Goal: Information Seeking & Learning: Understand process/instructions

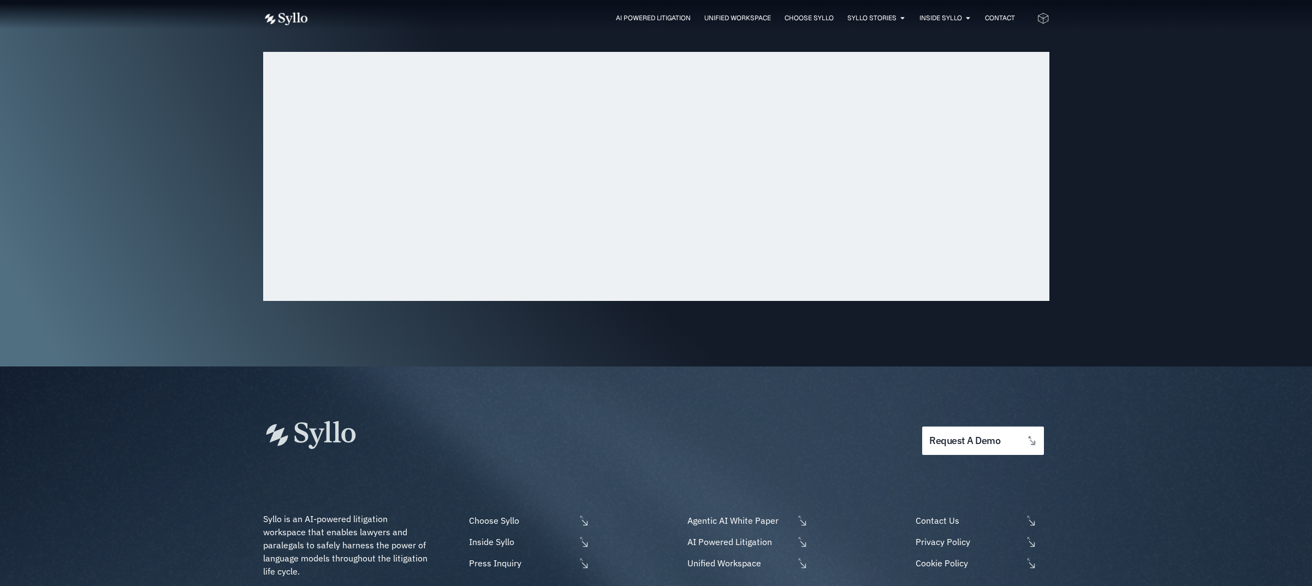
scroll to position [3419, 0]
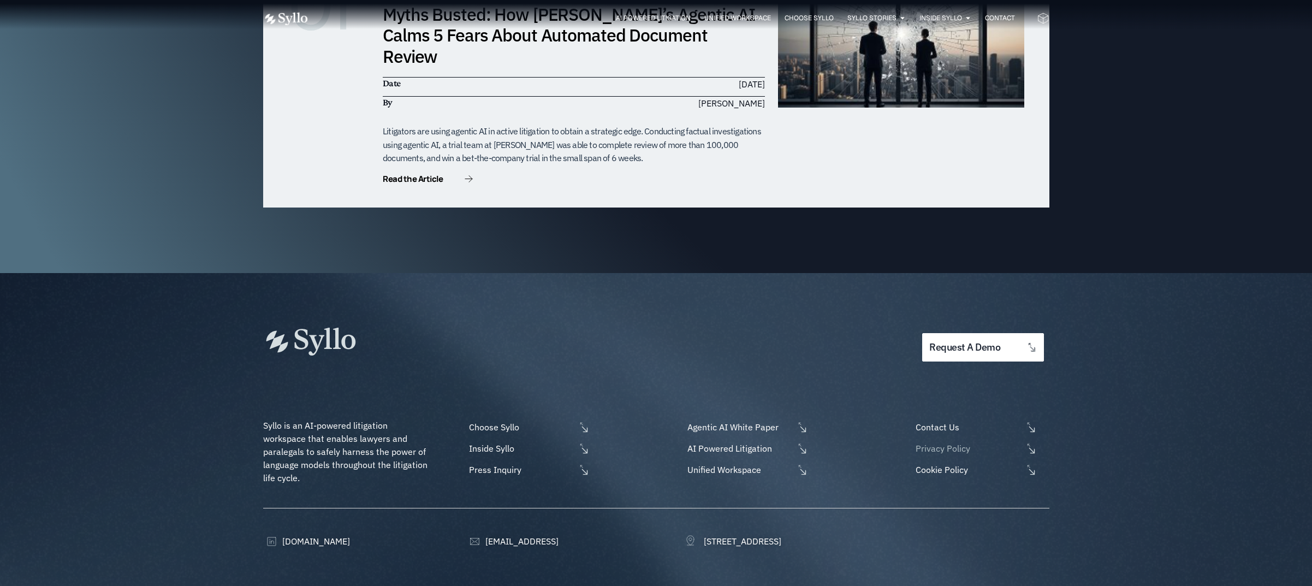
click at [950, 442] on span "Privacy Policy" at bounding box center [967, 448] width 109 height 13
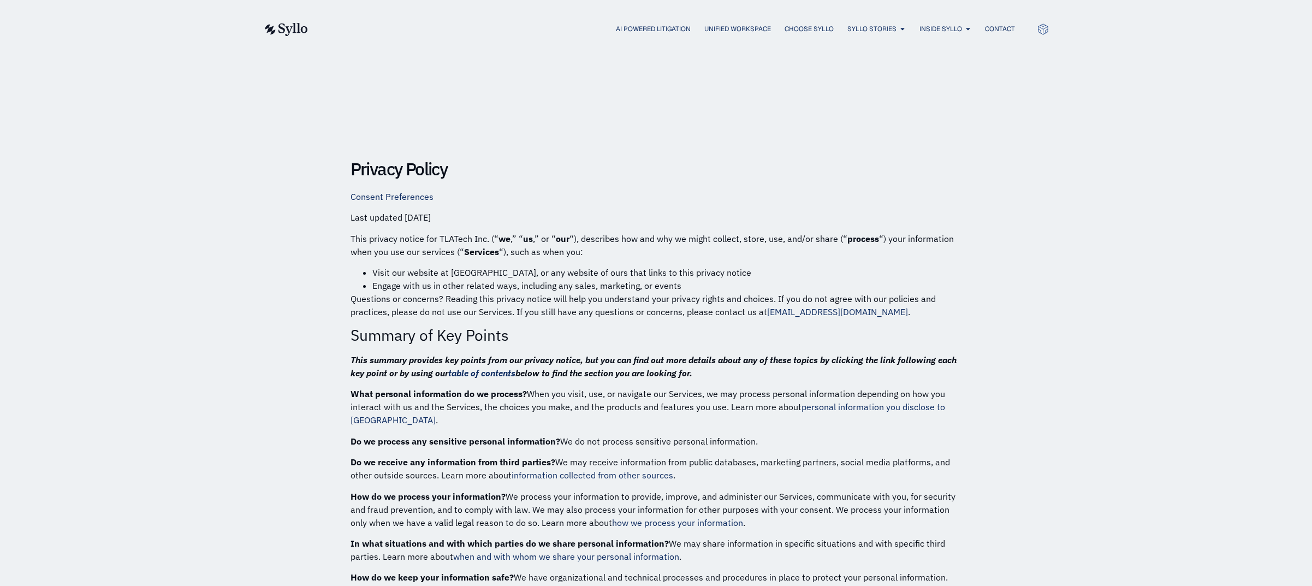
click at [472, 293] on p "Questions or concerns? Reading this privacy notice will help you understand you…" at bounding box center [657, 305] width 612 height 26
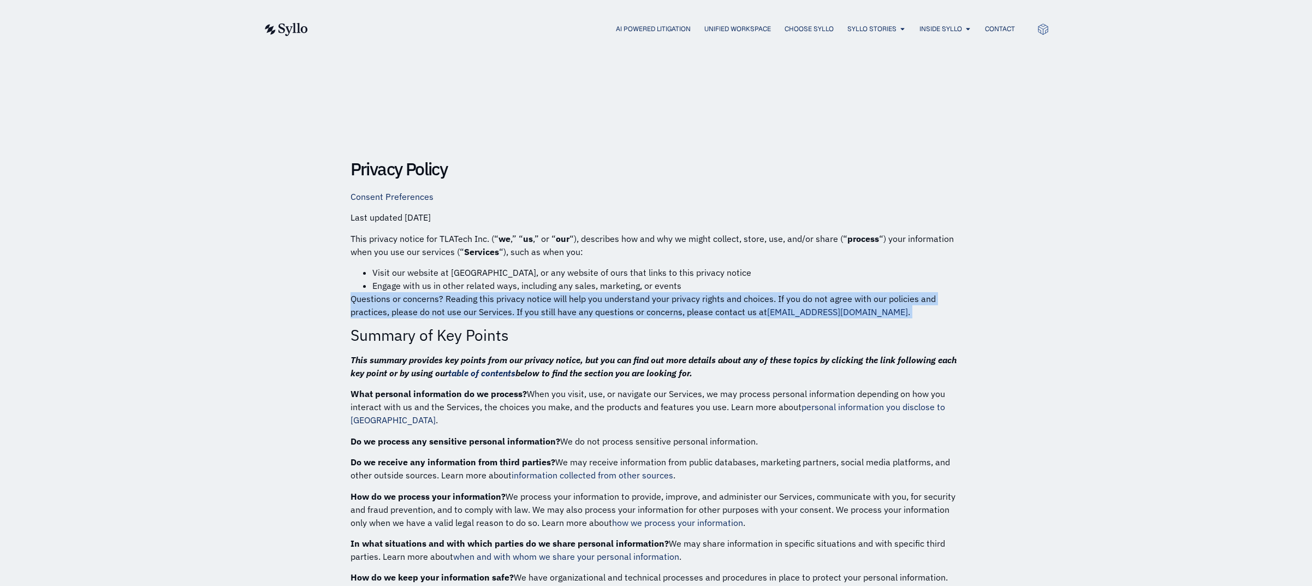
click at [472, 293] on p "Questions or concerns? Reading this privacy notice will help you understand you…" at bounding box center [657, 305] width 612 height 26
drag, startPoint x: 472, startPoint y: 293, endPoint x: 528, endPoint y: 310, distance: 58.4
click at [528, 310] on p "Questions or concerns? Reading this privacy notice will help you understand you…" at bounding box center [657, 305] width 612 height 26
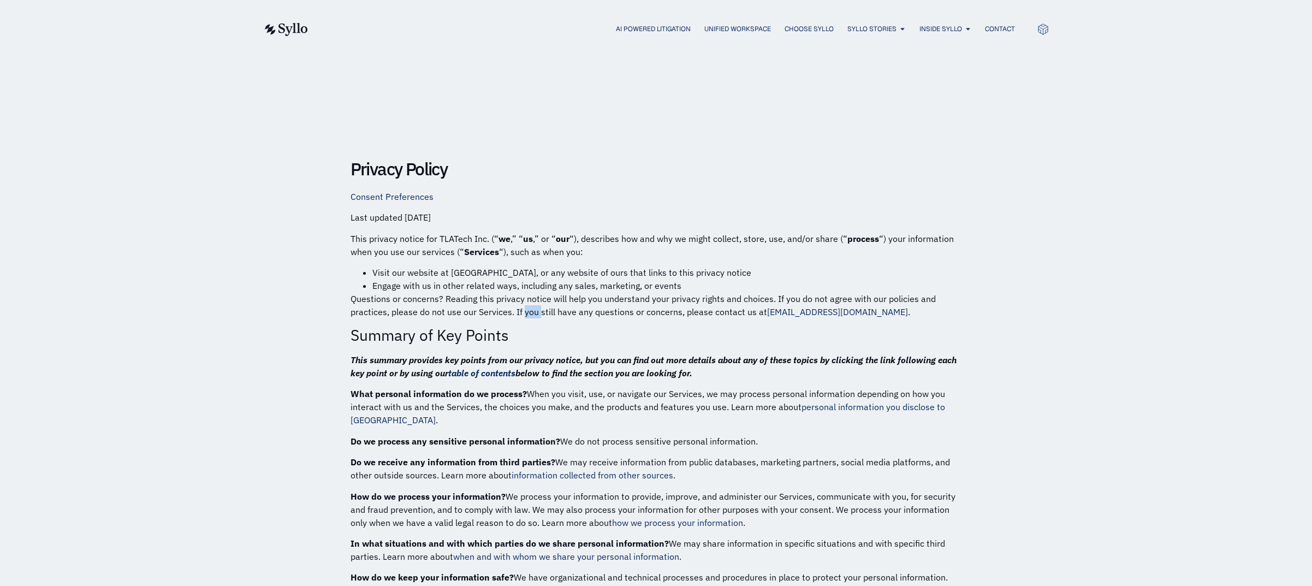
click at [528, 310] on p "Questions or concerns? Reading this privacy notice will help you understand you…" at bounding box center [657, 305] width 612 height 26
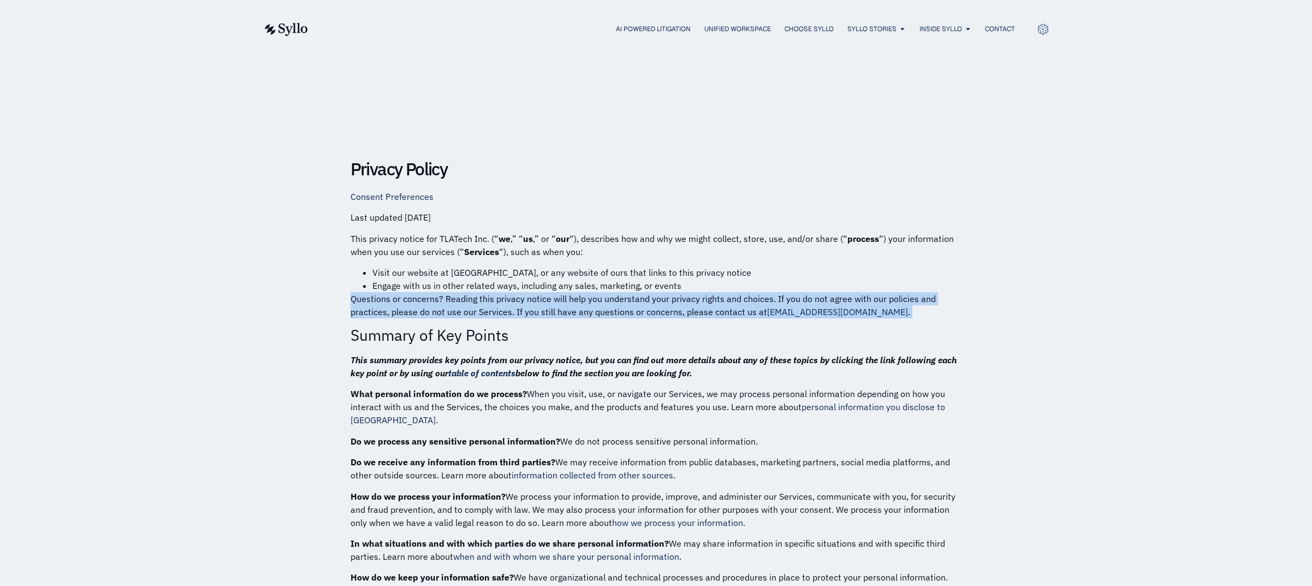
click at [528, 310] on p "Questions or concerns? Reading this privacy notice will help you understand you…" at bounding box center [657, 305] width 612 height 26
drag, startPoint x: 528, startPoint y: 310, endPoint x: 540, endPoint y: 312, distance: 12.7
click at [540, 312] on p "Questions or concerns? Reading this privacy notice will help you understand you…" at bounding box center [657, 305] width 612 height 26
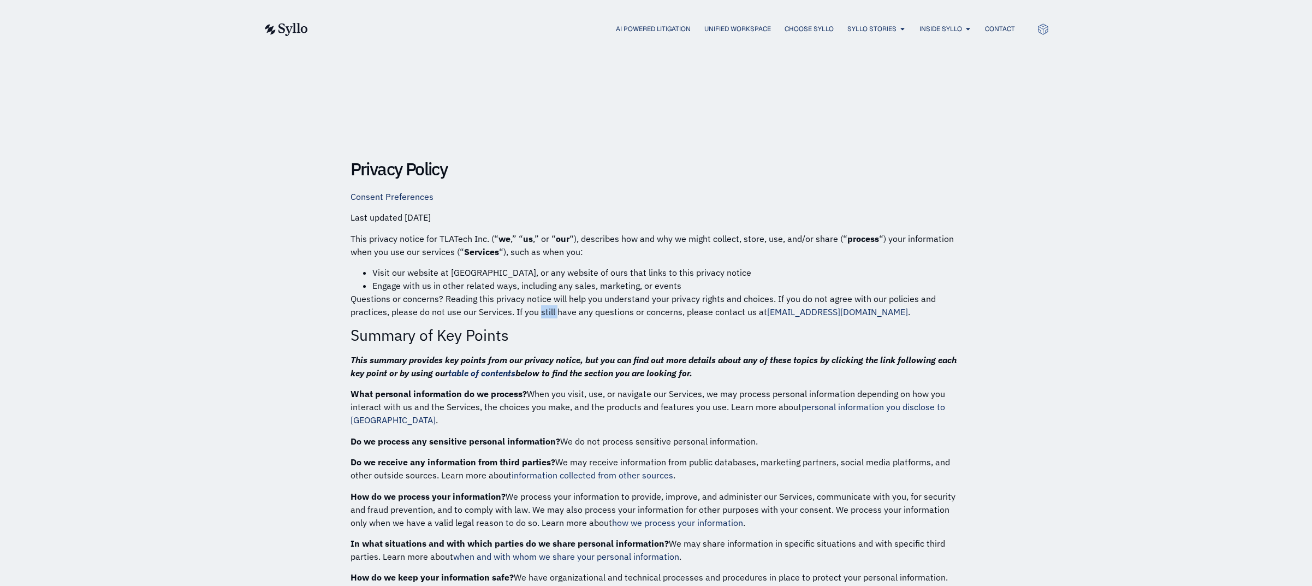
click at [540, 312] on p "Questions or concerns? Reading this privacy notice will help you understand you…" at bounding box center [657, 305] width 612 height 26
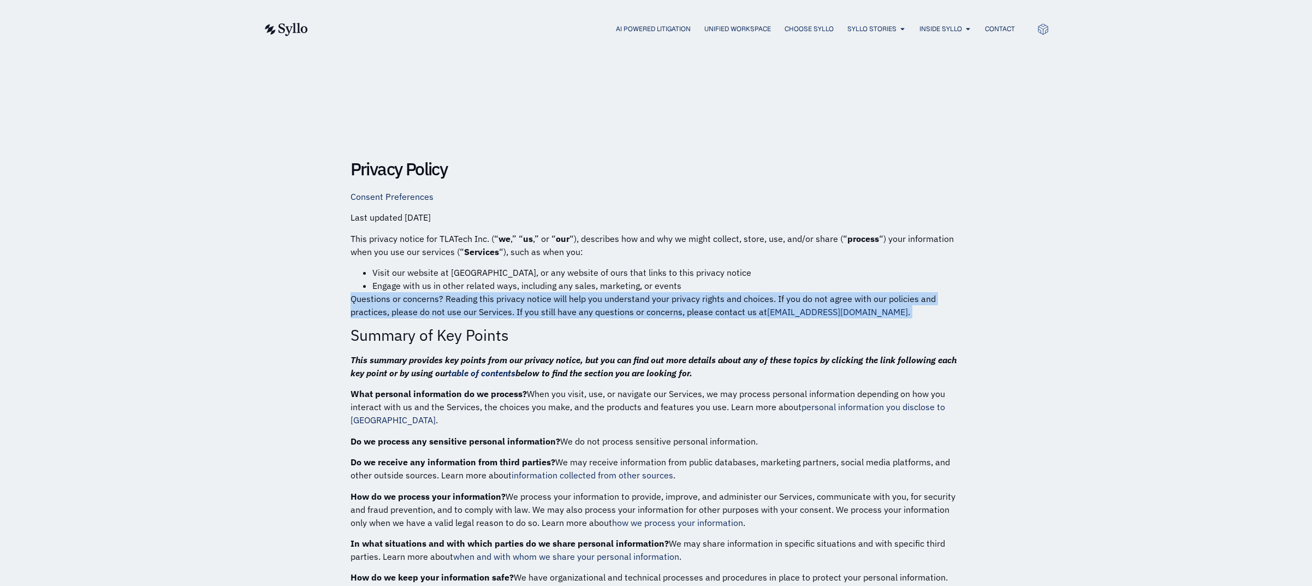
click at [540, 312] on p "Questions or concerns? Reading this privacy notice will help you understand you…" at bounding box center [657, 305] width 612 height 26
click at [543, 314] on p "Questions or concerns? Reading this privacy notice will help you understand you…" at bounding box center [657, 305] width 612 height 26
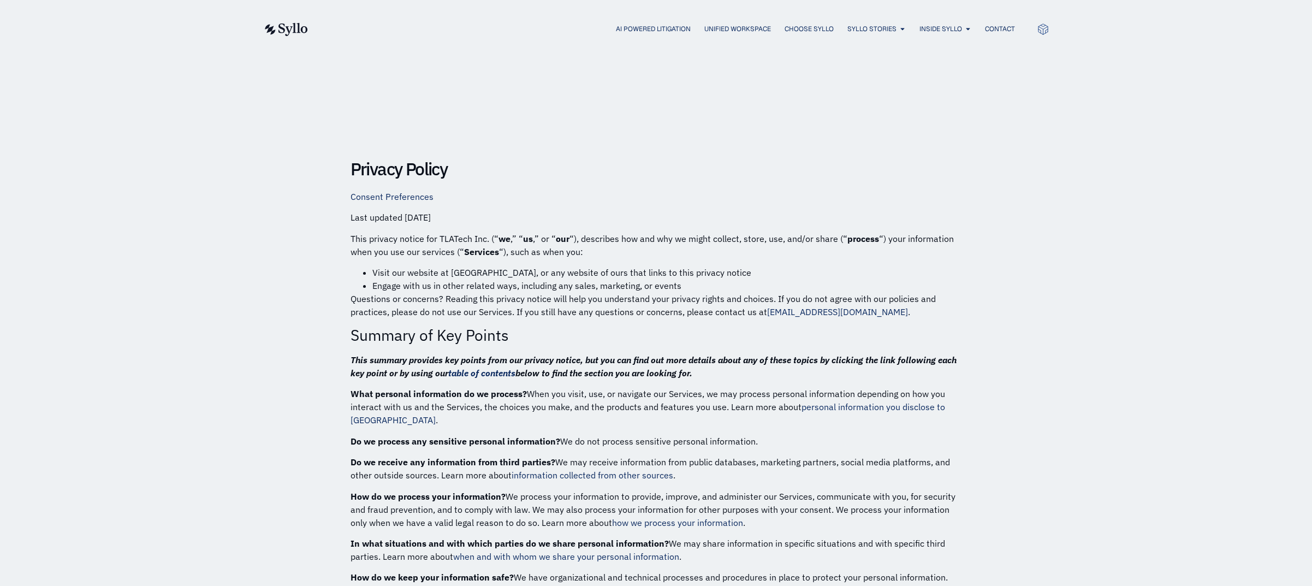
click at [543, 281] on li "Engage with us in other related ways, including any sales, marketing, or events" at bounding box center [667, 285] width 590 height 13
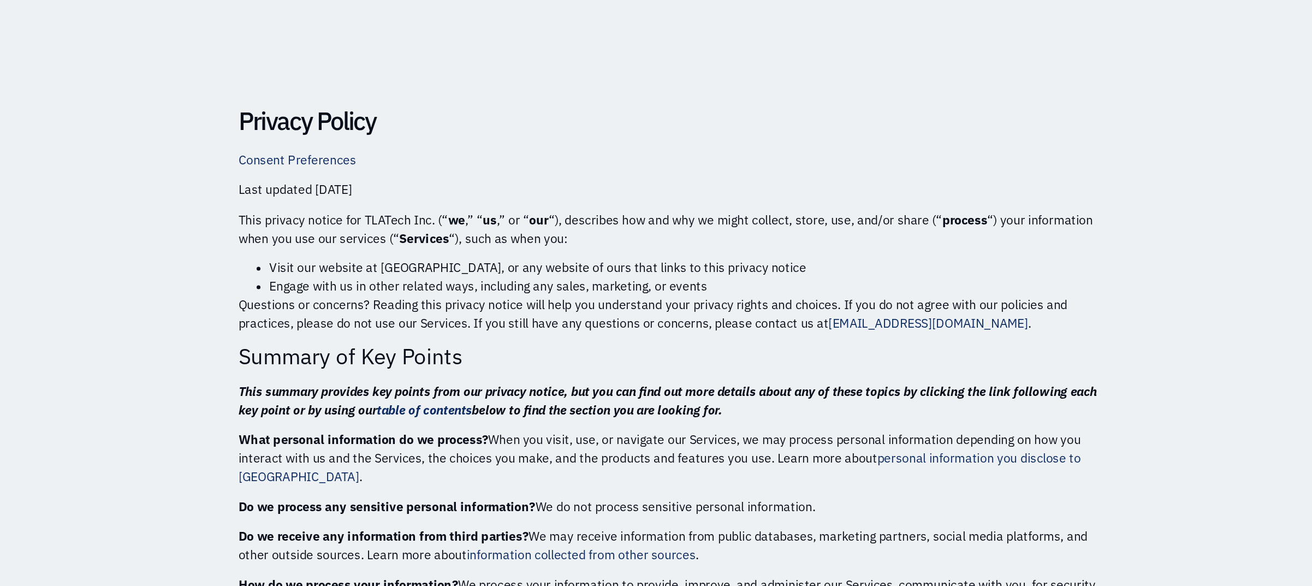
click at [458, 296] on p "Questions or concerns? Reading this privacy notice will help you understand you…" at bounding box center [657, 305] width 612 height 26
click at [459, 281] on li "Engage with us in other related ways, including any sales, marketing, or events" at bounding box center [667, 285] width 590 height 13
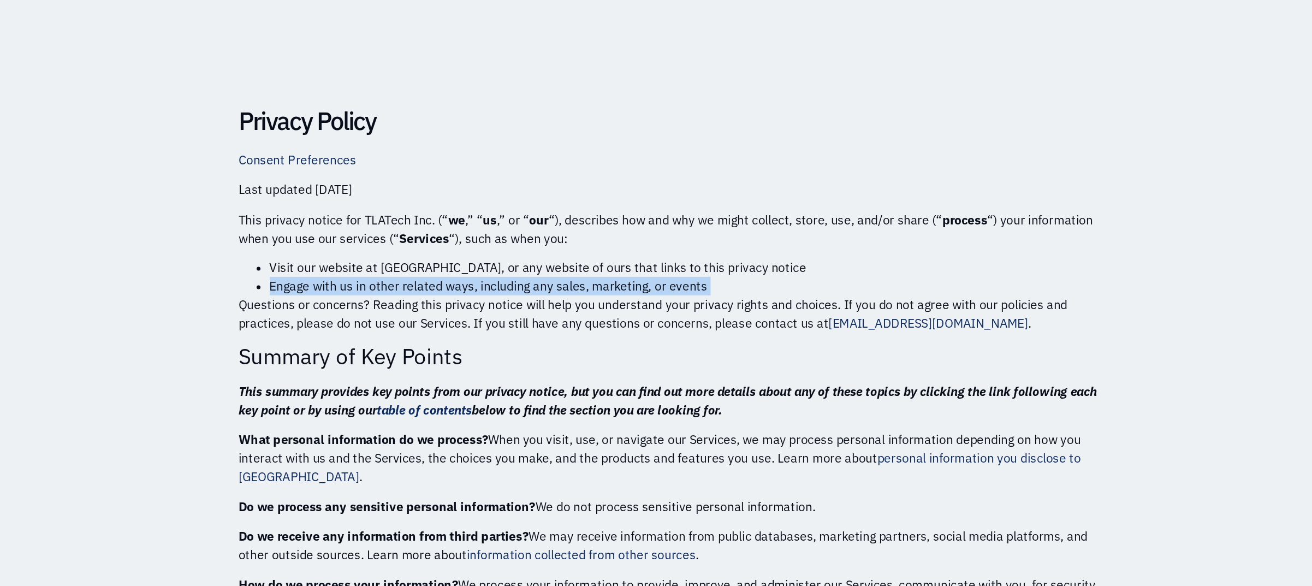
click at [459, 281] on li "Engage with us in other related ways, including any sales, marketing, or events" at bounding box center [667, 285] width 590 height 13
drag, startPoint x: 459, startPoint y: 281, endPoint x: 464, endPoint y: 285, distance: 6.6
click at [464, 285] on li "Engage with us in other related ways, including any sales, marketing, or events" at bounding box center [667, 285] width 590 height 13
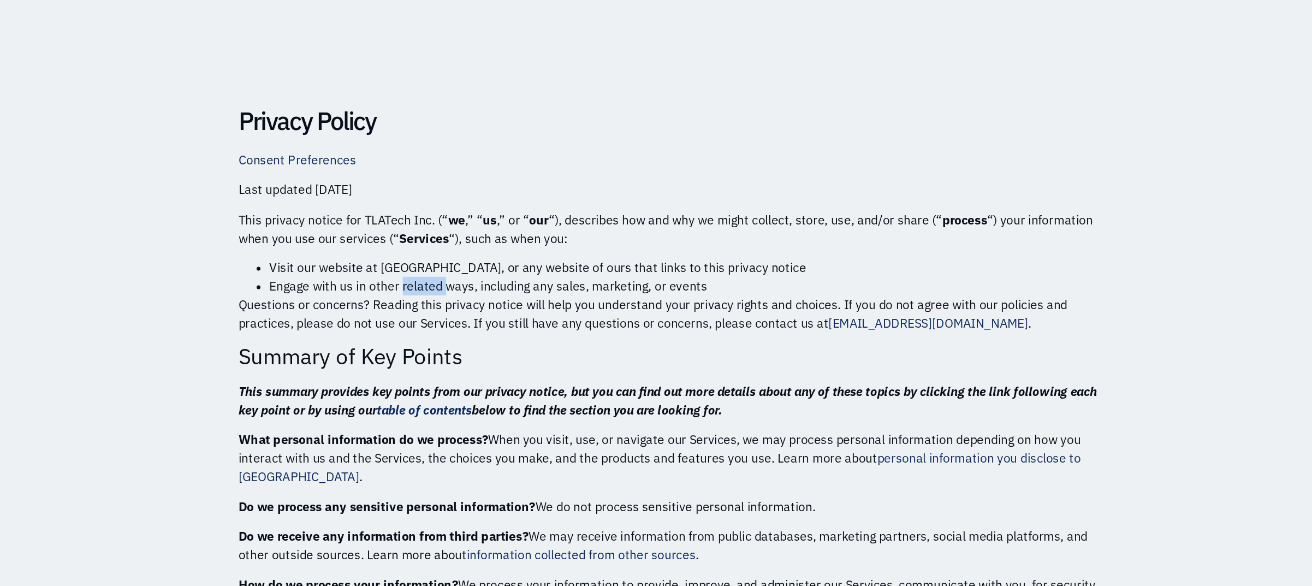
click at [464, 285] on li "Engage with us in other related ways, including any sales, marketing, or events" at bounding box center [667, 285] width 590 height 13
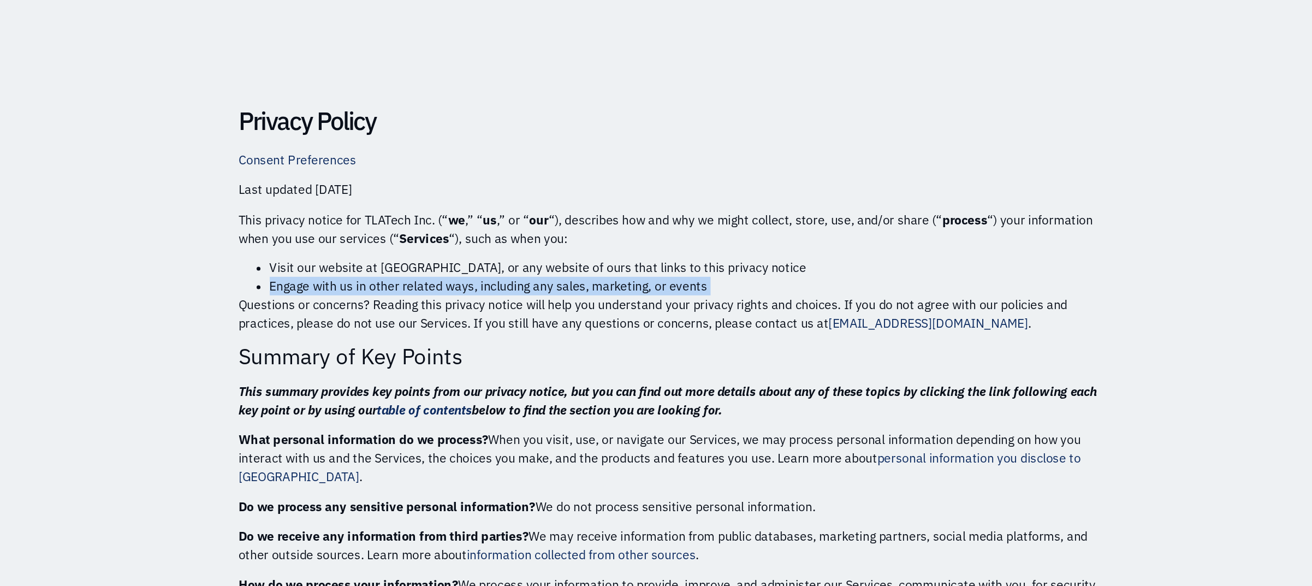
click at [464, 285] on li "Engage with us in other related ways, including any sales, marketing, or events" at bounding box center [667, 285] width 590 height 13
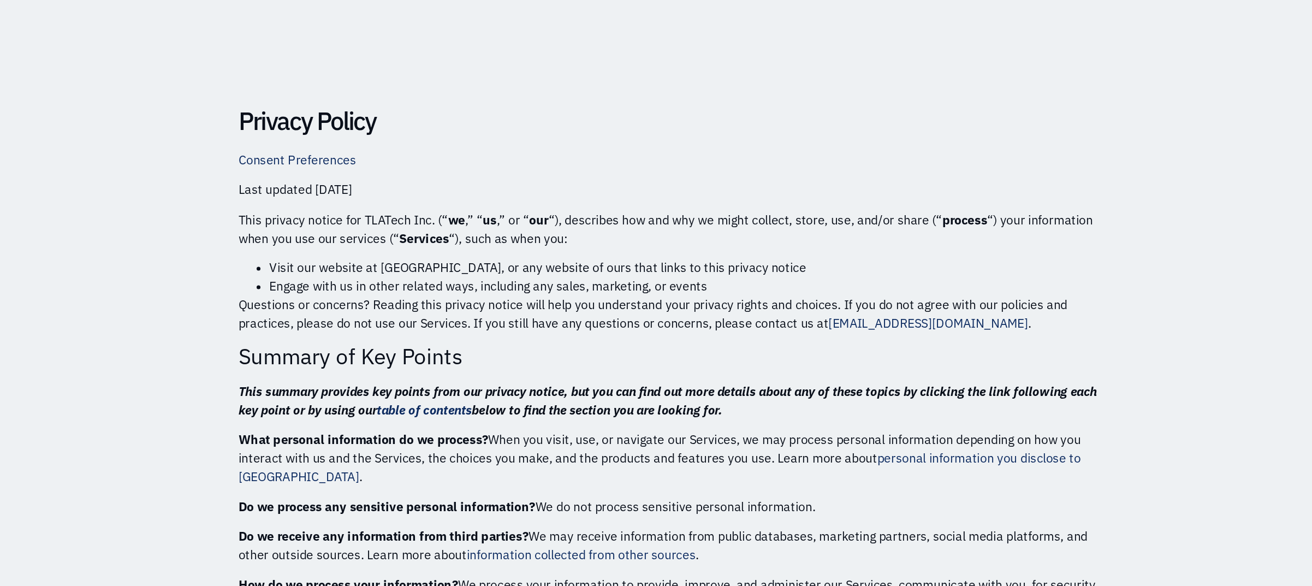
drag, startPoint x: 464, startPoint y: 285, endPoint x: 519, endPoint y: 298, distance: 56.2
click at [487, 297] on p "Questions or concerns? Reading this privacy notice will help you understand you…" at bounding box center [657, 305] width 612 height 26
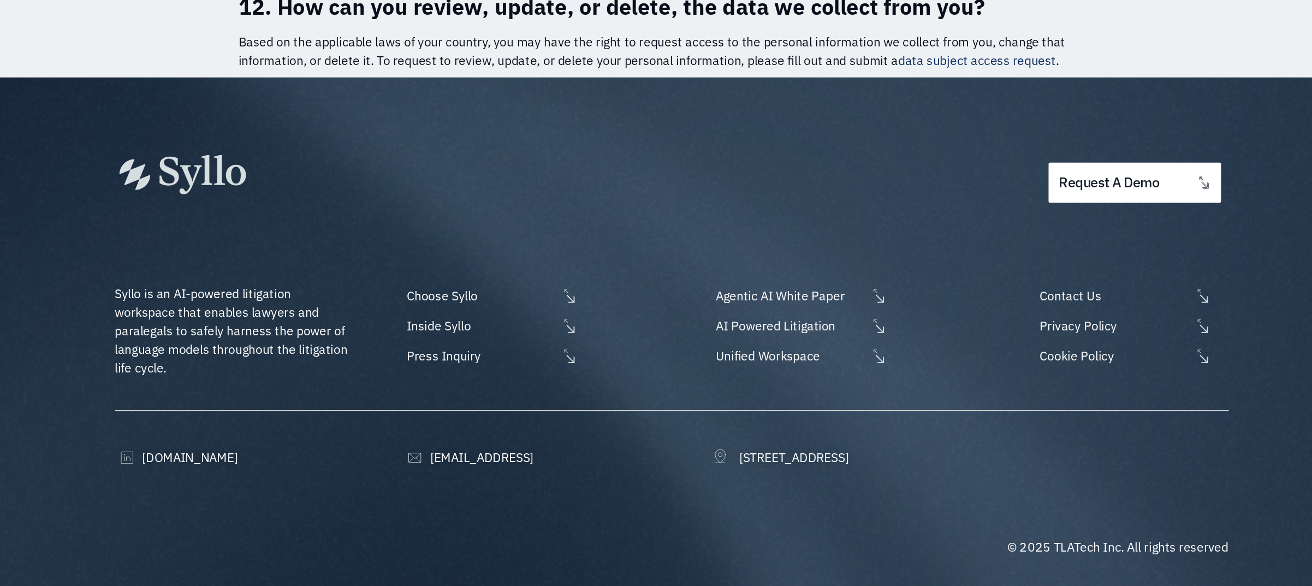
scroll to position [5283, 0]
